Goal: Find specific page/section: Find specific page/section

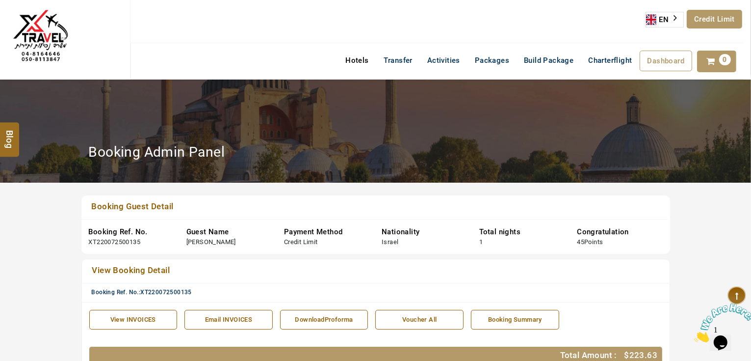
click at [354, 61] on link "Hotels" at bounding box center [357, 61] width 38 height 20
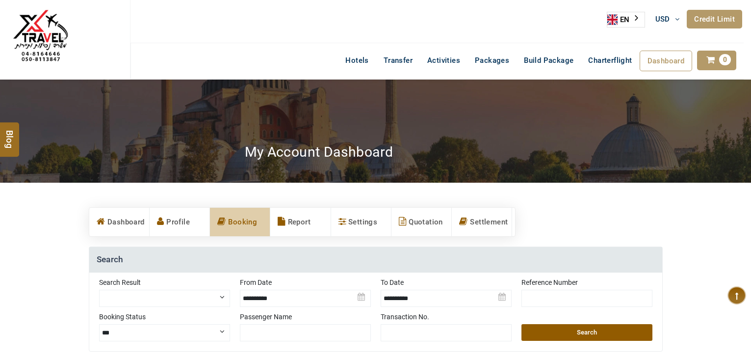
select select
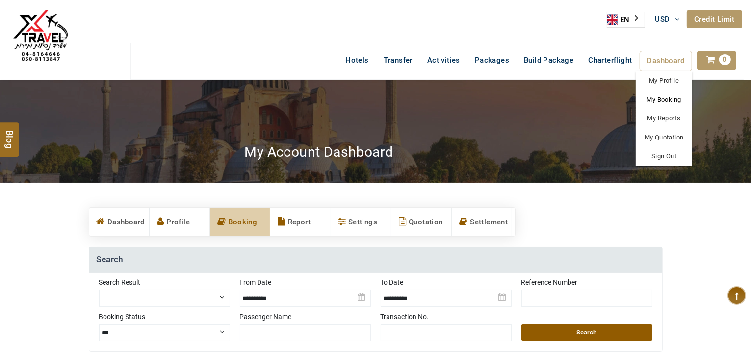
click at [673, 100] on link "My Booking" at bounding box center [664, 99] width 56 height 19
